Goal: Information Seeking & Learning: Learn about a topic

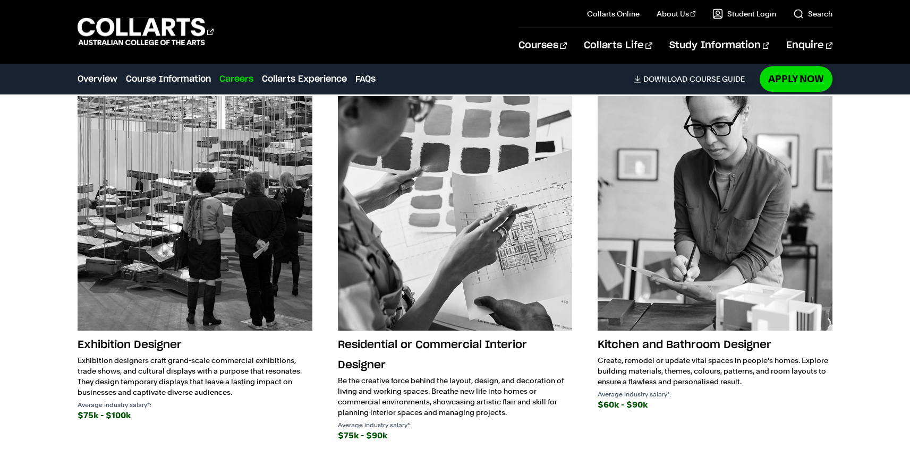
scroll to position [1721, 0]
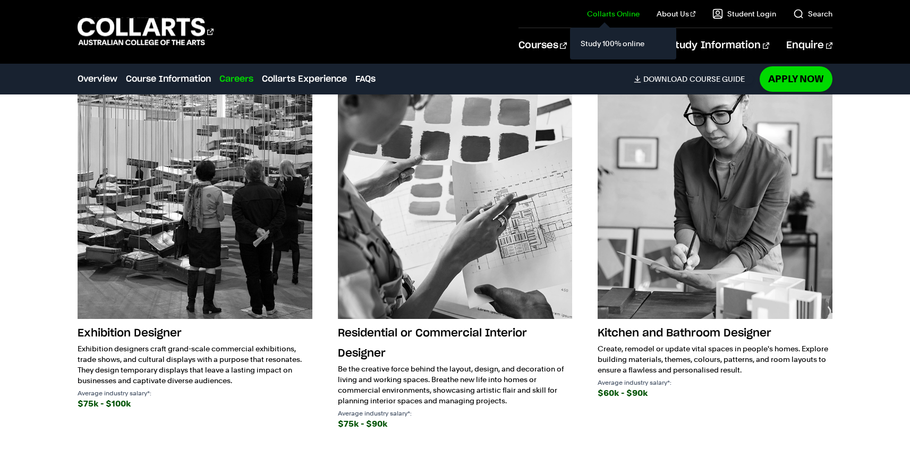
click at [582, 48] on div "Study 100% online" at bounding box center [623, 44] width 106 height 32
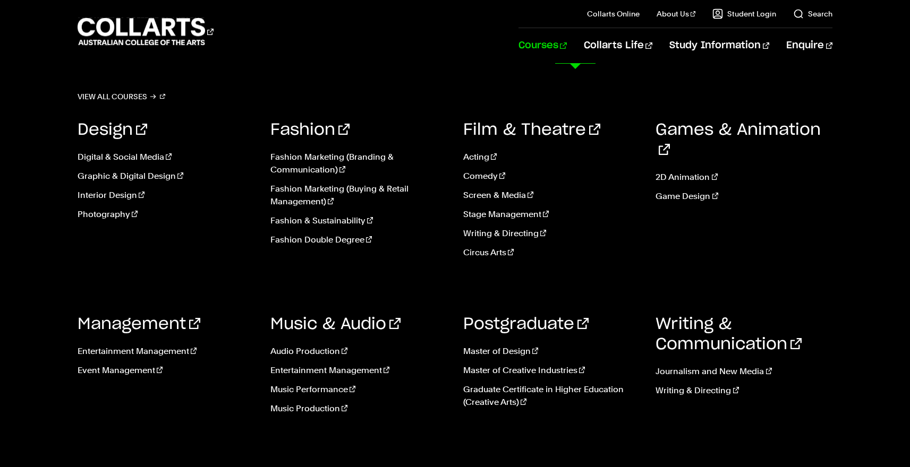
click at [567, 47] on link "Courses" at bounding box center [542, 45] width 48 height 35
click at [115, 196] on link "Interior Design" at bounding box center [166, 195] width 177 height 13
click at [115, 193] on link "Interior Design" at bounding box center [166, 195] width 177 height 13
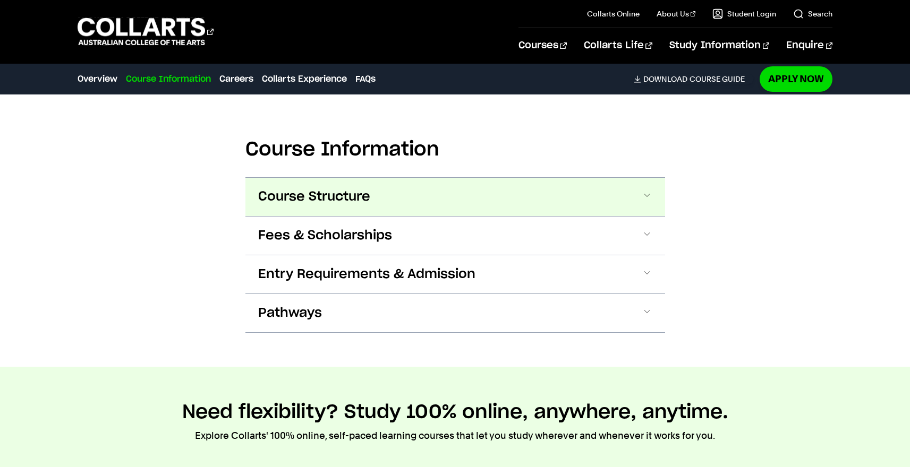
click at [328, 191] on span "Course Structure" at bounding box center [314, 197] width 112 height 17
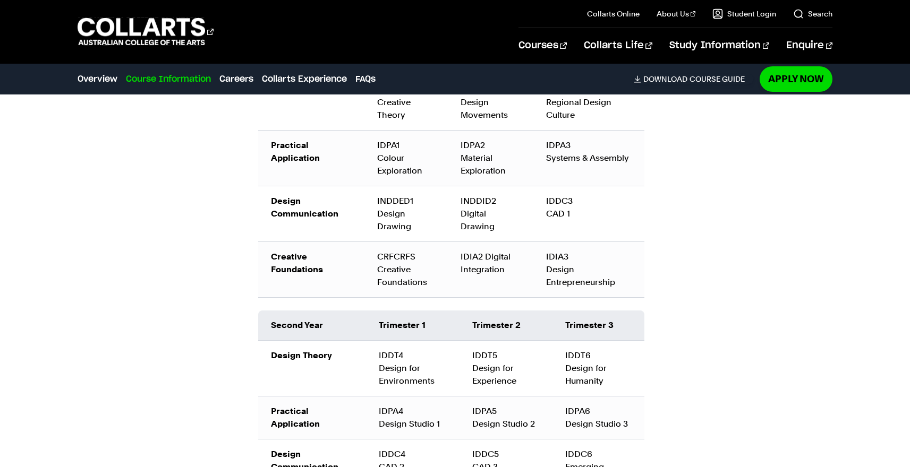
scroll to position [1447, 0]
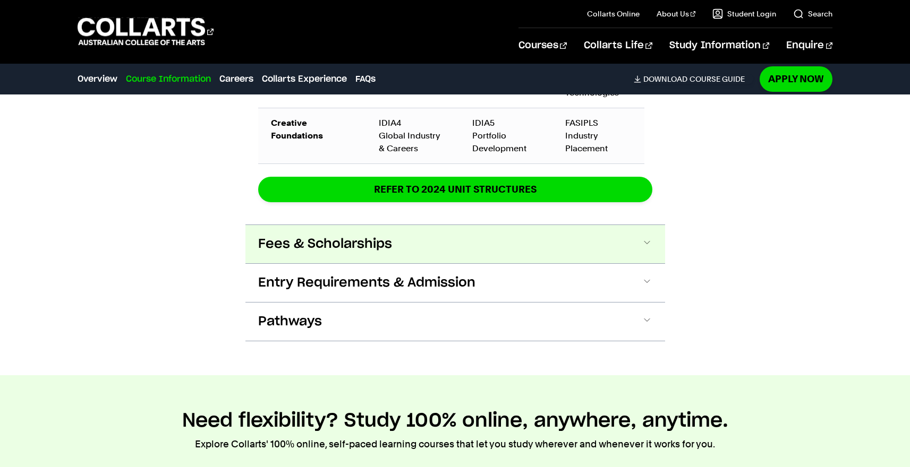
click at [321, 241] on span "Fees & Scholarships" at bounding box center [325, 244] width 134 height 17
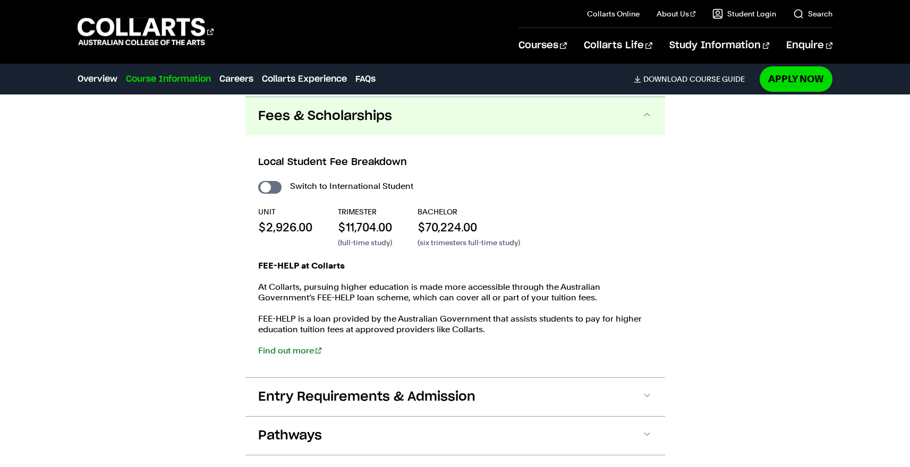
scroll to position [1949, 0]
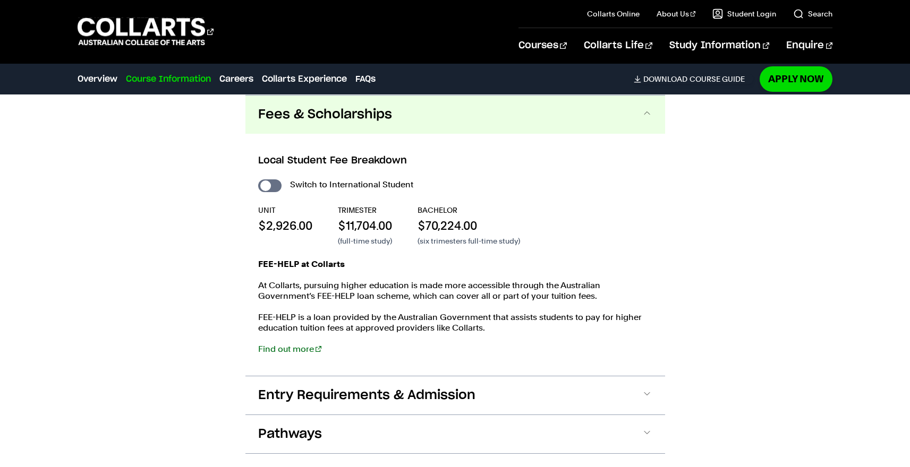
click at [271, 177] on div "Local Student Fee Breakdown Switch to International Student UNIT $2,926.00 TRIM…" at bounding box center [455, 255] width 420 height 242
click at [272, 184] on input "International Student" at bounding box center [269, 185] width 23 height 13
checkbox input "true"
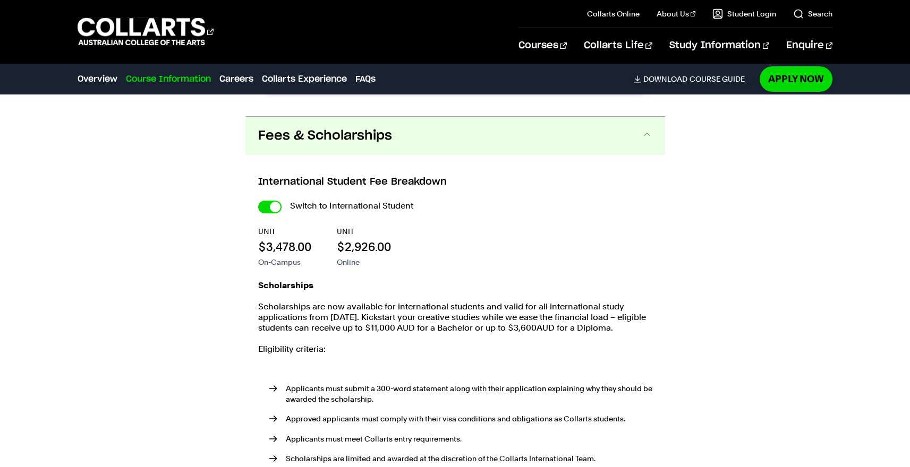
scroll to position [2117, 0]
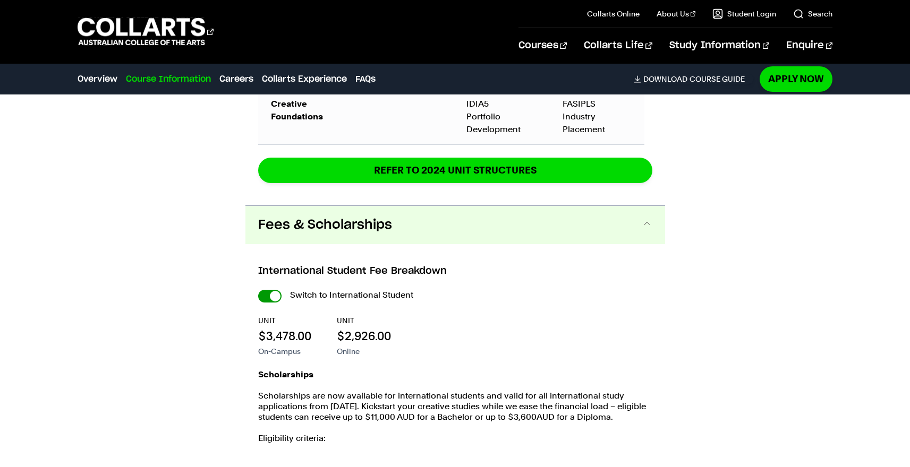
click at [269, 298] on input "International Student" at bounding box center [269, 296] width 23 height 13
checkbox input "false"
